Goal: Task Accomplishment & Management: Manage account settings

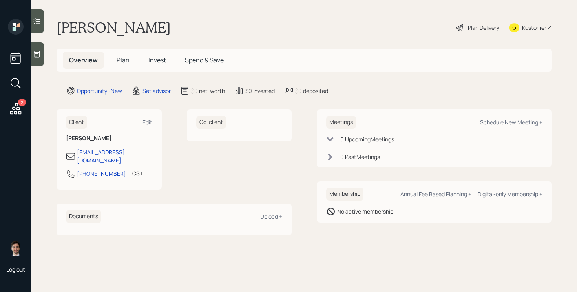
click at [162, 101] on main "[PERSON_NAME] Plan Delivery Kustomer Overview Plan Invest Spend & Save Opportun…" at bounding box center [303, 146] width 545 height 292
click at [162, 91] on div "Set advisor" at bounding box center [156, 91] width 28 height 8
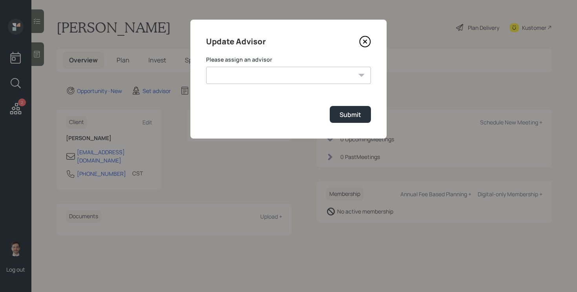
click at [233, 73] on select "[PERSON_NAME] [PERSON_NAME] End [PERSON_NAME] [PERSON_NAME] [PERSON_NAME] [PERS…" at bounding box center [288, 75] width 165 height 17
select select "ef6b64e1-8f62-4a74-b865-a7df4b35b836"
click at [206, 67] on select "[PERSON_NAME] [PERSON_NAME] End [PERSON_NAME] [PERSON_NAME] [PERSON_NAME] [PERS…" at bounding box center [288, 75] width 165 height 17
click at [346, 121] on button "Submit" at bounding box center [350, 114] width 41 height 17
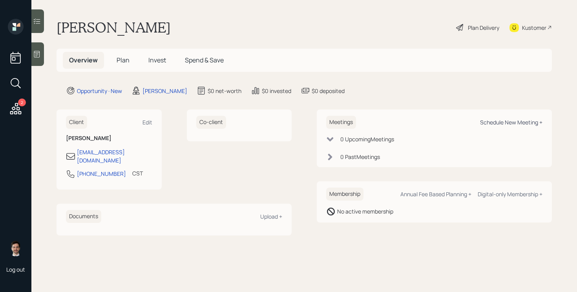
click at [508, 119] on div "Schedule New Meeting +" at bounding box center [511, 121] width 62 height 7
select select "ef6b64e1-8f62-4a74-b865-a7df4b35b836"
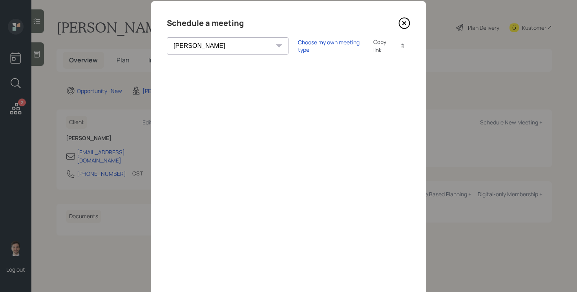
scroll to position [24, 0]
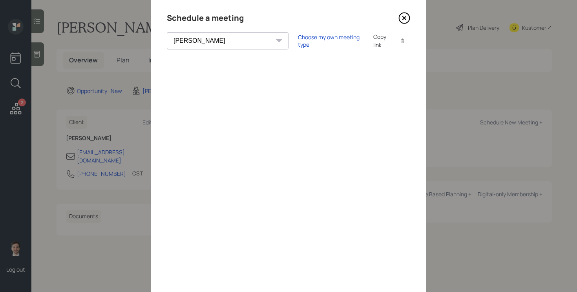
click at [401, 18] on icon at bounding box center [404, 18] width 12 height 12
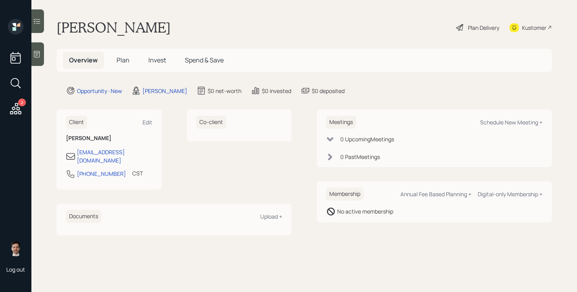
click at [38, 53] on icon at bounding box center [37, 54] width 8 height 8
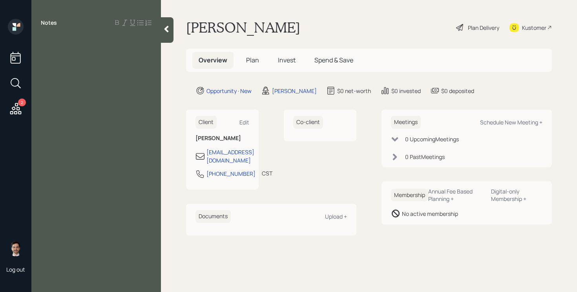
click at [47, 41] on div at bounding box center [96, 40] width 111 height 9
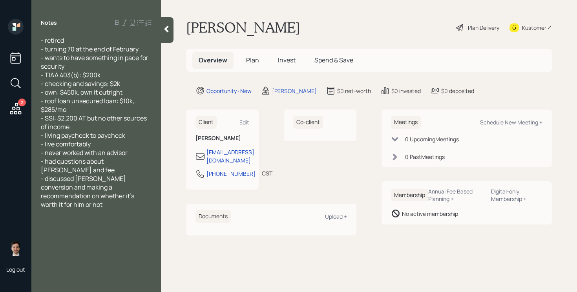
click at [166, 29] on icon at bounding box center [166, 29] width 4 height 7
